Goal: Understand process/instructions: Learn about a topic

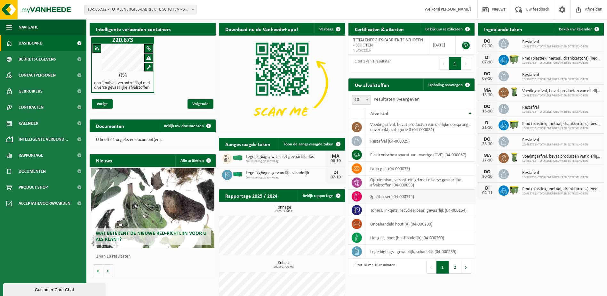
click at [384, 197] on td "spuitbussen (04-000114)" at bounding box center [419, 196] width 109 height 14
click at [358, 197] on icon at bounding box center [356, 196] width 6 height 6
click at [388, 199] on td "spuitbussen (04-000114)" at bounding box center [419, 196] width 109 height 14
click at [74, 205] on span at bounding box center [79, 203] width 14 height 16
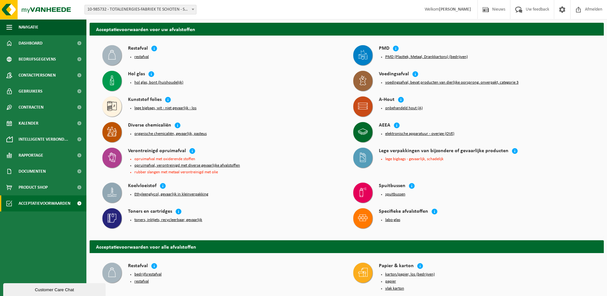
click at [390, 190] on div "spuitbussen" at bounding box center [485, 194] width 212 height 9
click at [392, 194] on button "spuitbussen" at bounding box center [395, 194] width 20 height 5
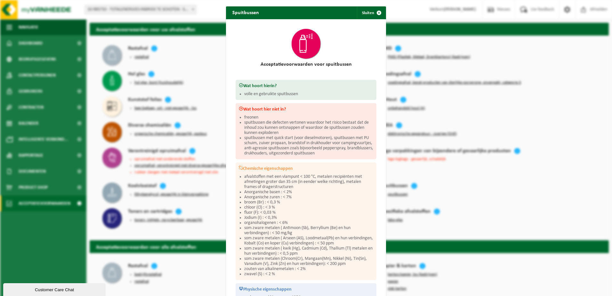
click at [455, 155] on div "Spuitbussen Sluiten Acceptatievoorwaarden voor spuitbussen Wat hoort hierin? vo…" at bounding box center [306, 148] width 612 height 296
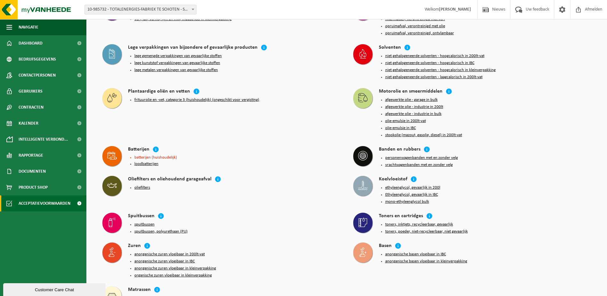
scroll to position [687, 0]
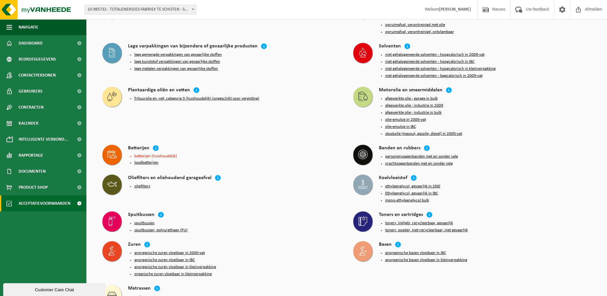
click at [151, 220] on button "spuitbussen" at bounding box center [144, 222] width 20 height 5
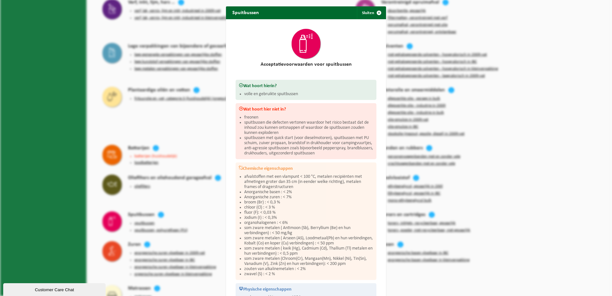
click at [183, 199] on div "Spuitbussen Sluiten Acceptatievoorwaarden voor spuitbussen Wat hoort hierin? vo…" at bounding box center [306, 148] width 612 height 296
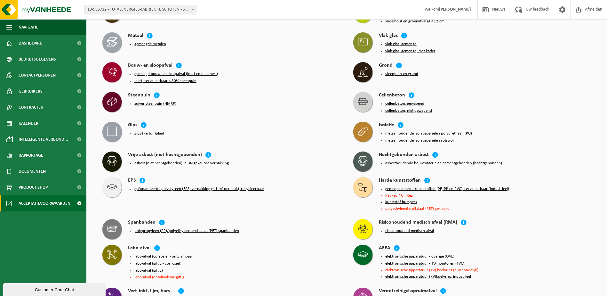
scroll to position [399, 0]
click at [184, 228] on button "polypropyleen (PP)/polyethyleentereftalaat (PET) spanbanden" at bounding box center [186, 230] width 105 height 5
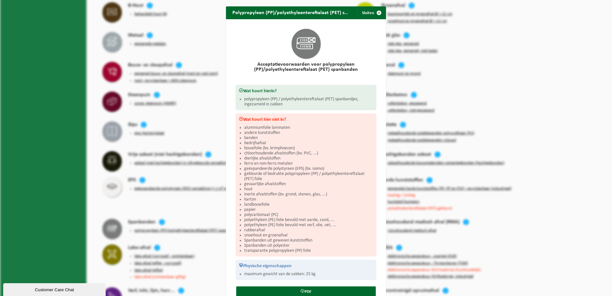
click at [208, 205] on div "Polypropyleen (PP)/polyethyleentereftalaat (PET) spanbanden Sluiten Acceptatiev…" at bounding box center [306, 148] width 612 height 296
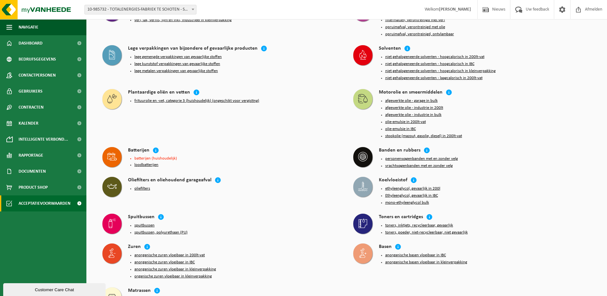
scroll to position [687, 0]
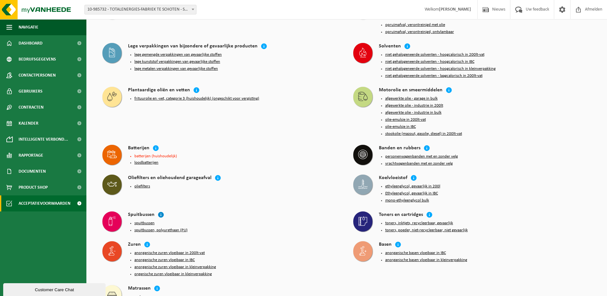
click at [162, 211] on icon at bounding box center [161, 214] width 6 height 6
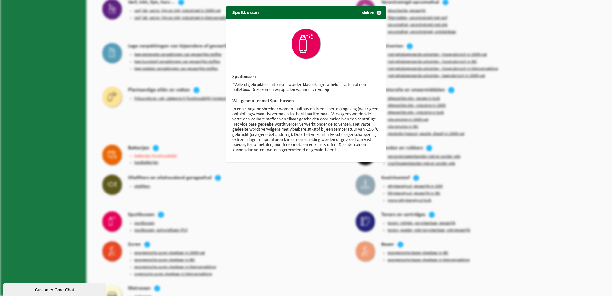
click at [246, 185] on div "Spuitbussen Sluiten Spuitbussen "Volle of gebruikte spuitbussen worden klassiek…" at bounding box center [306, 148] width 612 height 296
